Goal: Find specific page/section: Find specific page/section

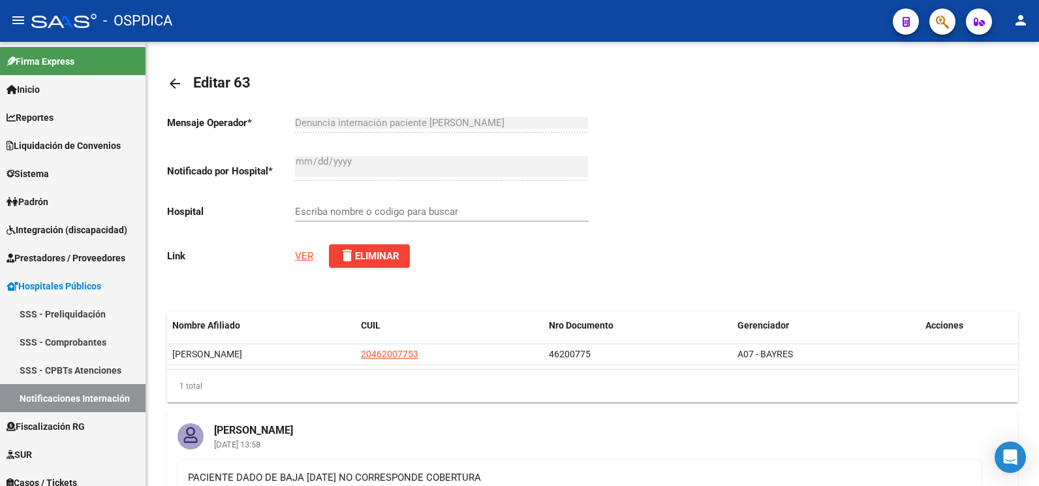
type input "HOSPITAL ZONAL GENERAL DE AGUDOS DR. CARLOS BOCALANDRO"
